Goal: Check status: Check status

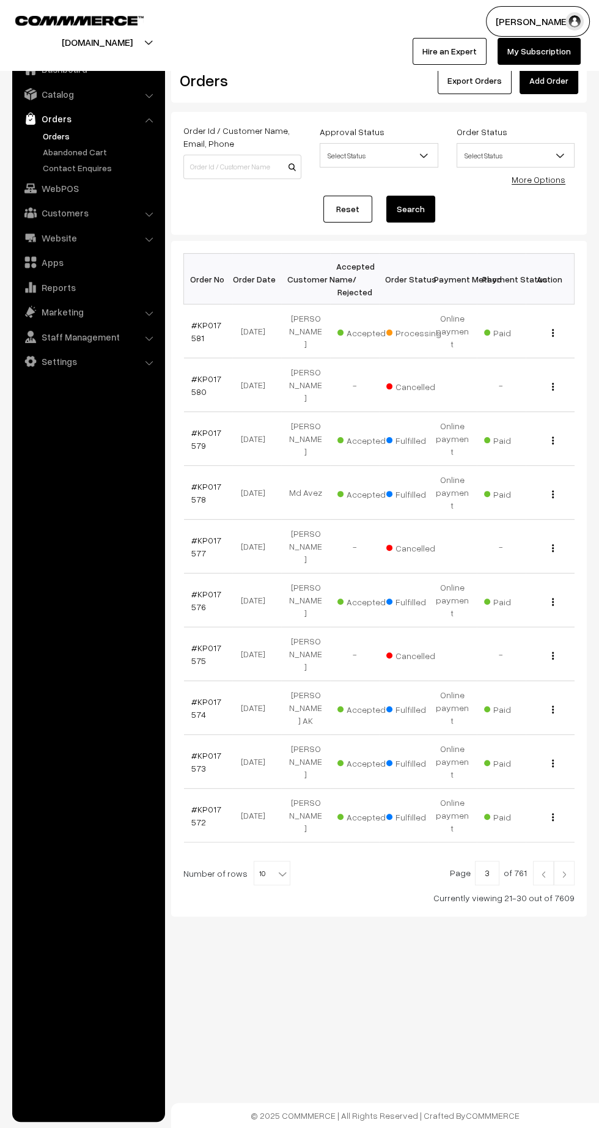
click at [43, 139] on link "Orders" at bounding box center [100, 136] width 121 height 13
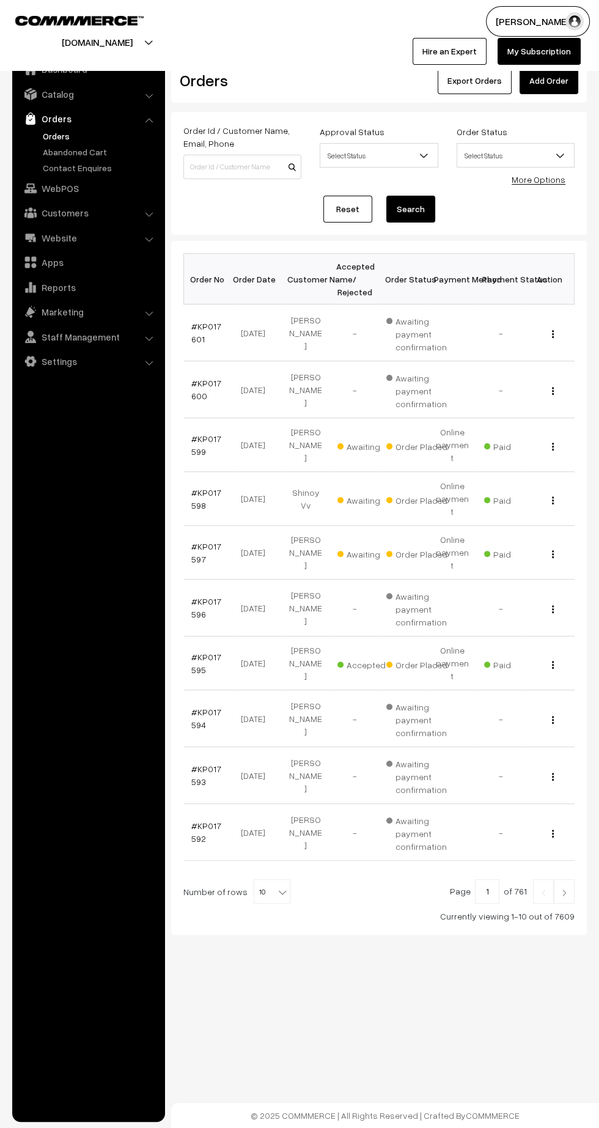
click at [197, 394] on link "#KP017600" at bounding box center [206, 389] width 30 height 23
